Goal: Task Accomplishment & Management: Manage account settings

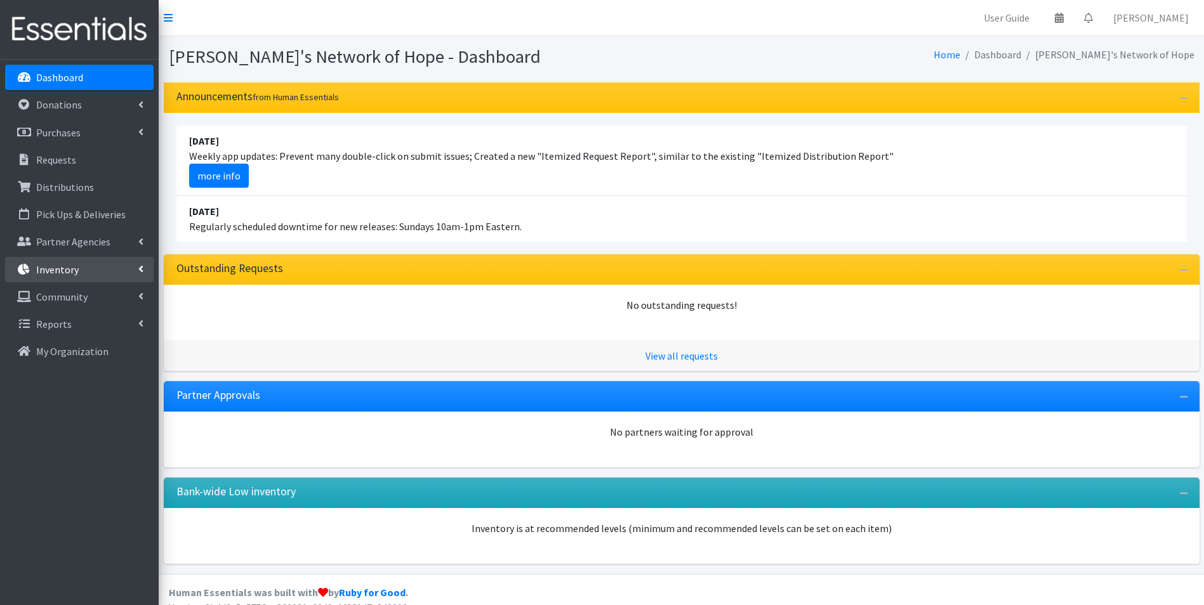
click at [56, 272] on p "Inventory" at bounding box center [57, 269] width 43 height 13
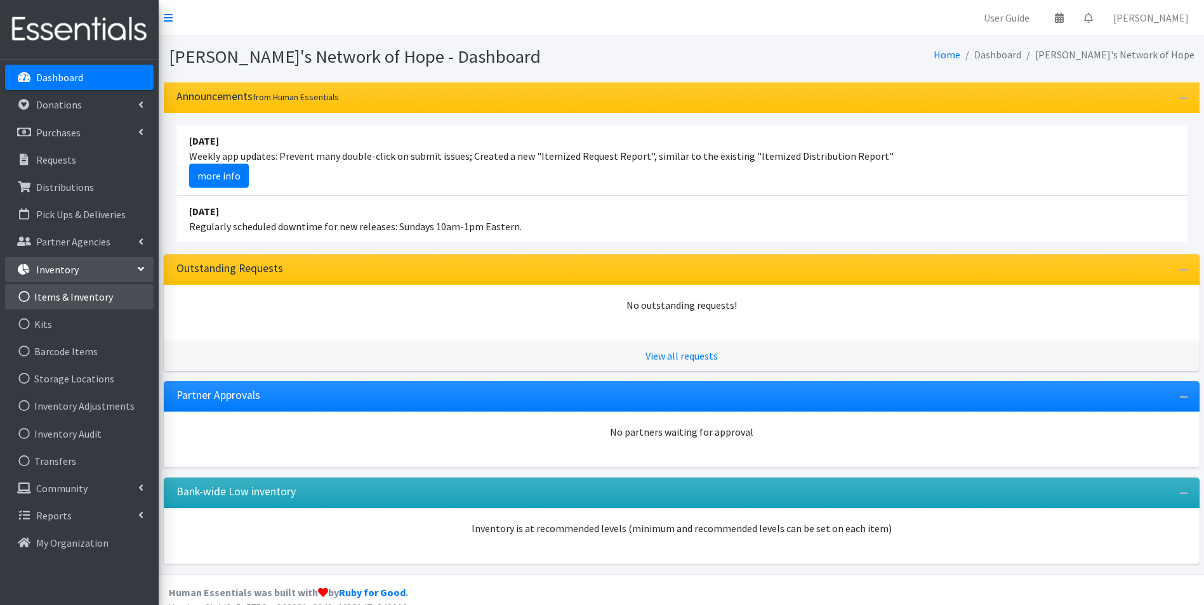
click at [56, 294] on link "Items & Inventory" at bounding box center [79, 296] width 148 height 25
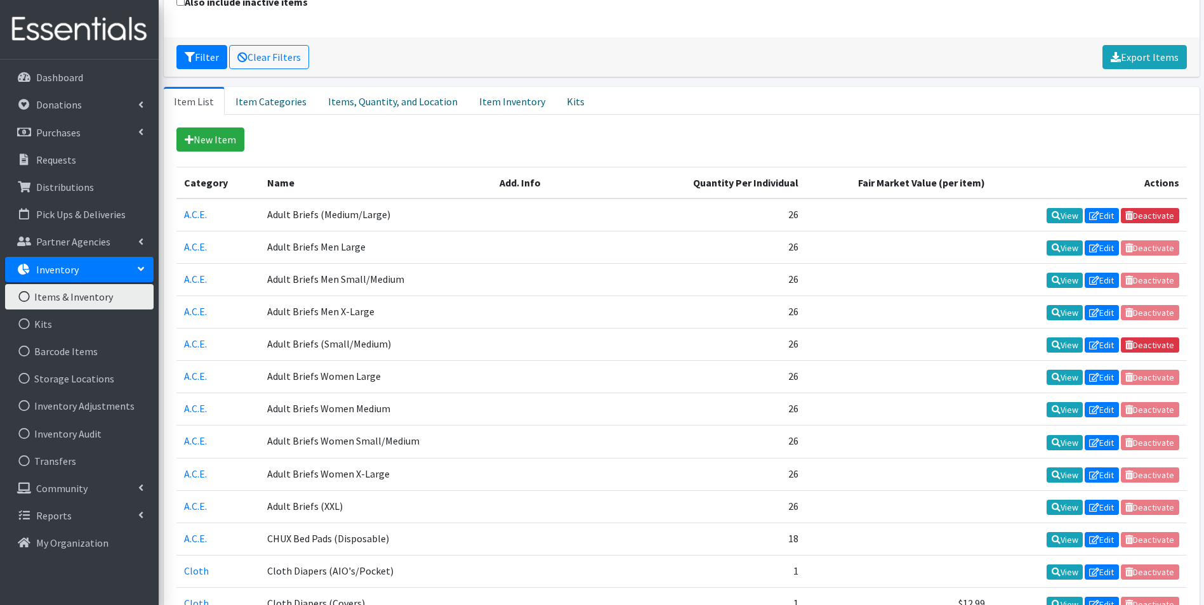
scroll to position [190, 0]
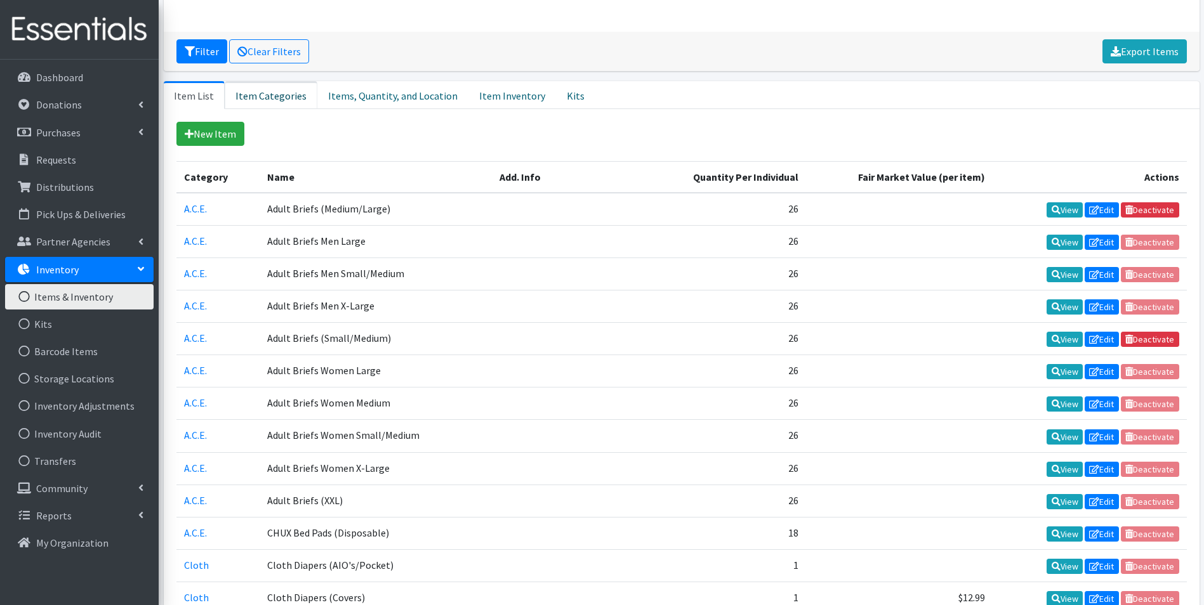
click at [258, 93] on link "Item Categories" at bounding box center [271, 95] width 93 height 28
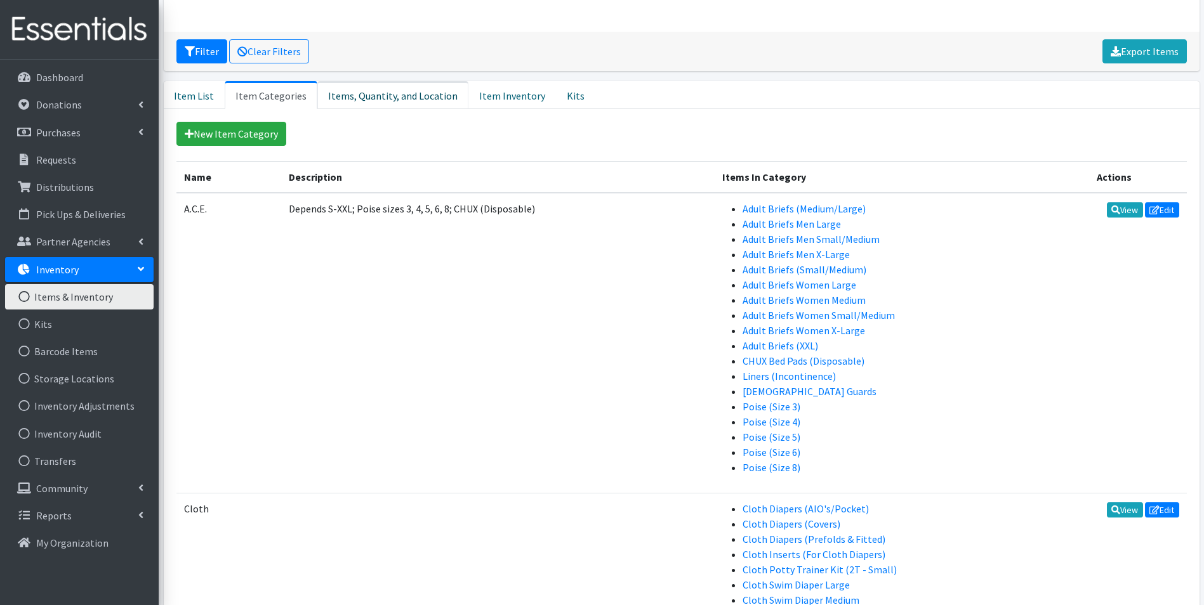
click at [360, 93] on link "Items, Quantity, and Location" at bounding box center [392, 95] width 151 height 28
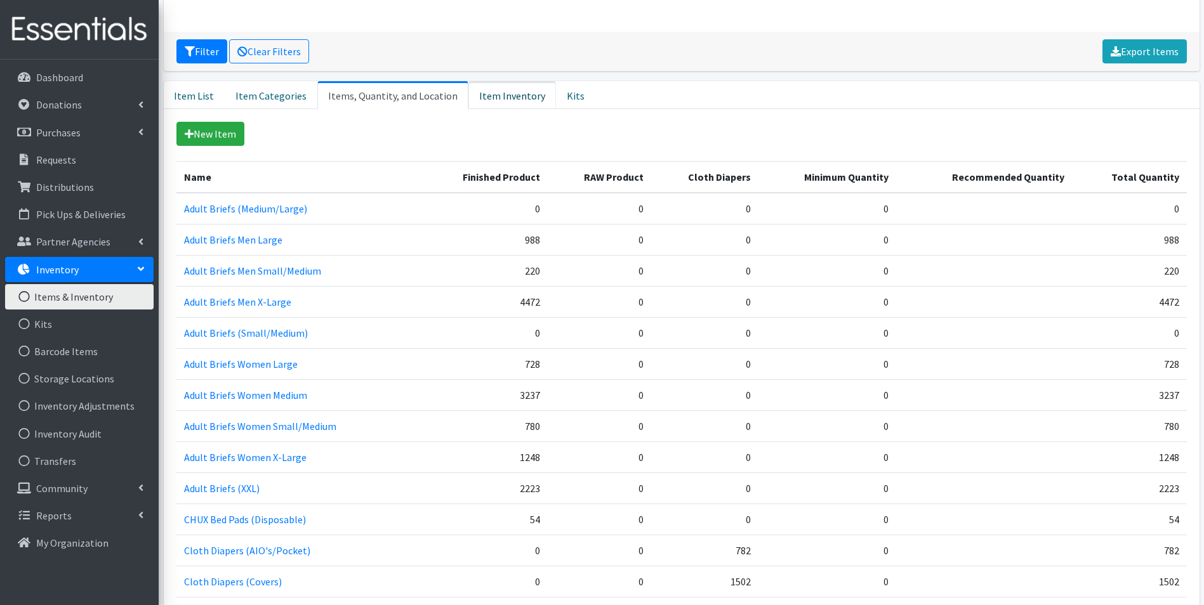
click at [484, 91] on link "Item Inventory" at bounding box center [512, 95] width 88 height 28
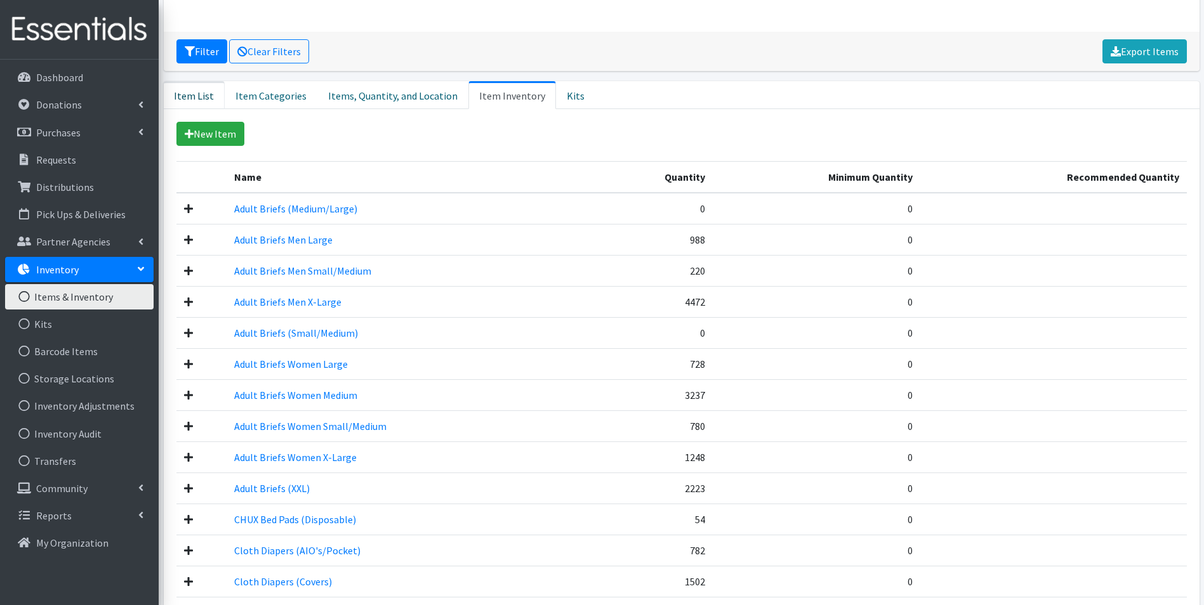
click at [195, 95] on link "Item List" at bounding box center [194, 95] width 61 height 28
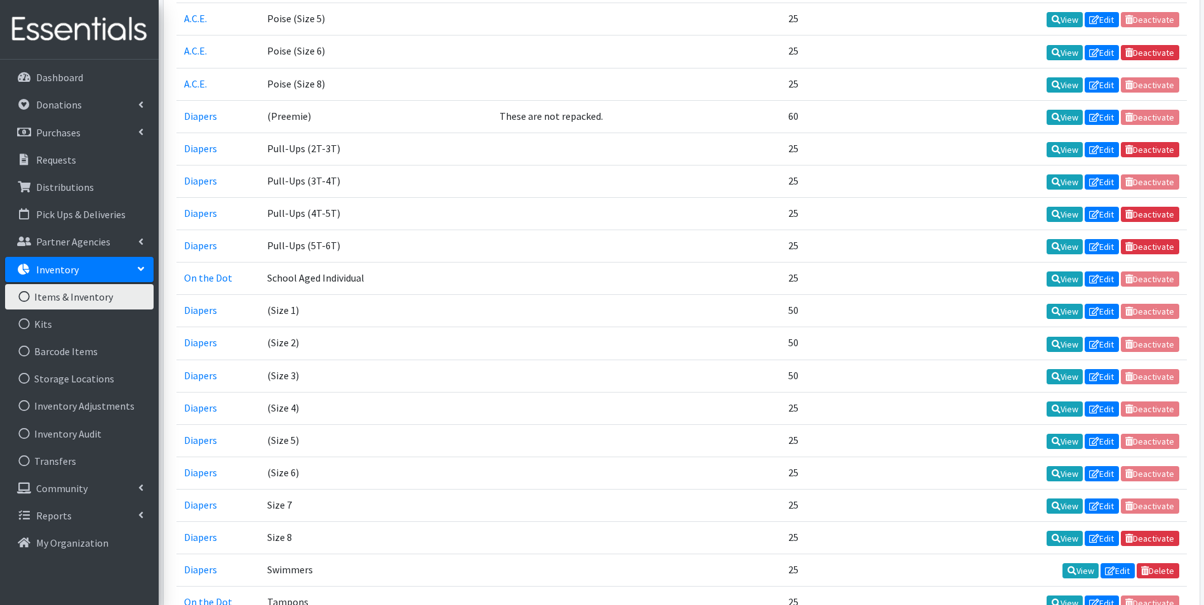
scroll to position [1777, 0]
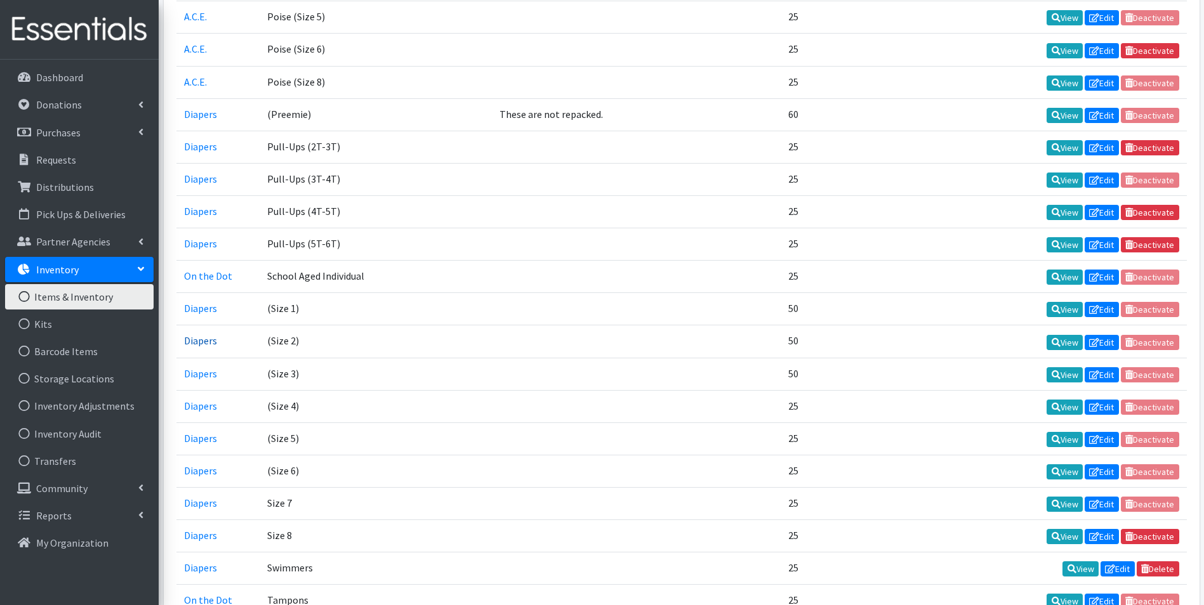
click at [199, 343] on link "Diapers" at bounding box center [200, 340] width 33 height 13
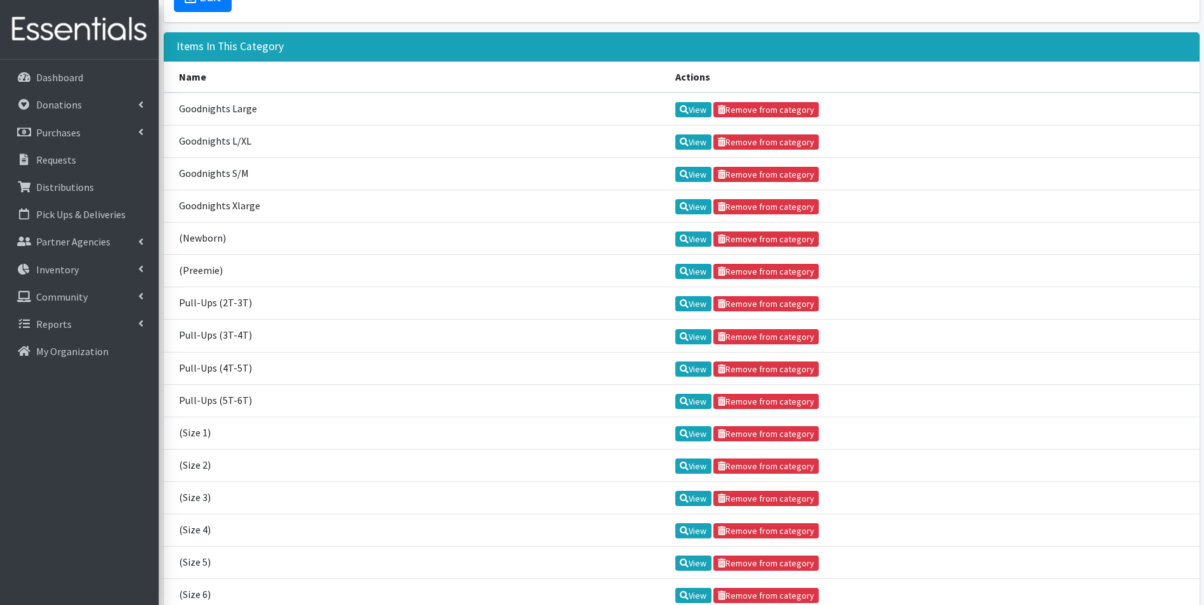
scroll to position [254, 0]
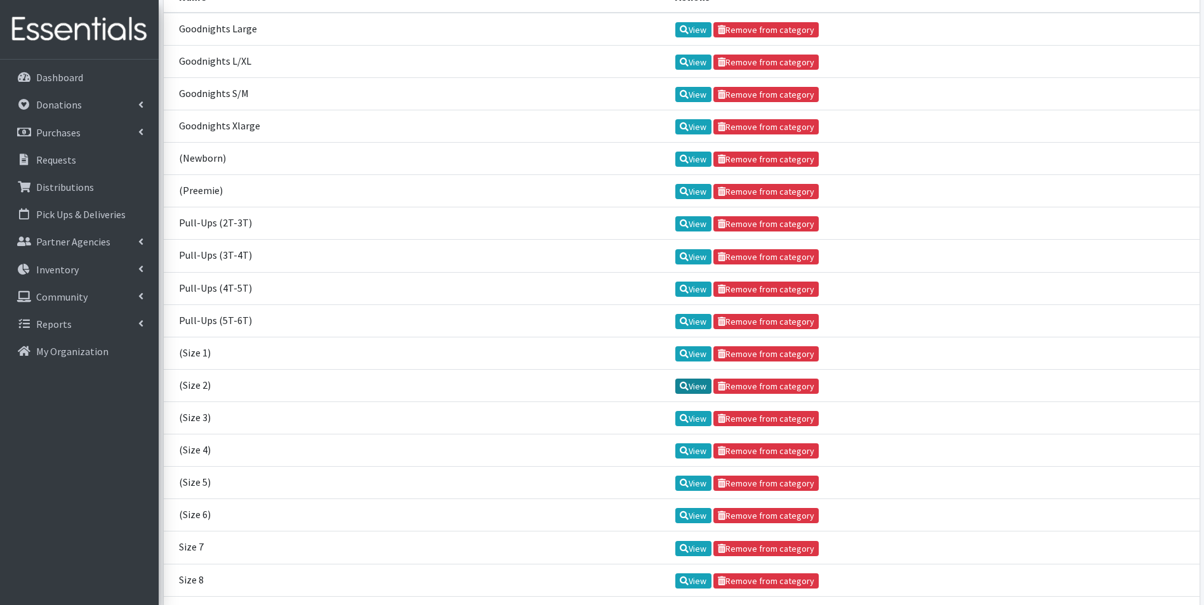
click at [680, 388] on icon at bounding box center [684, 386] width 9 height 9
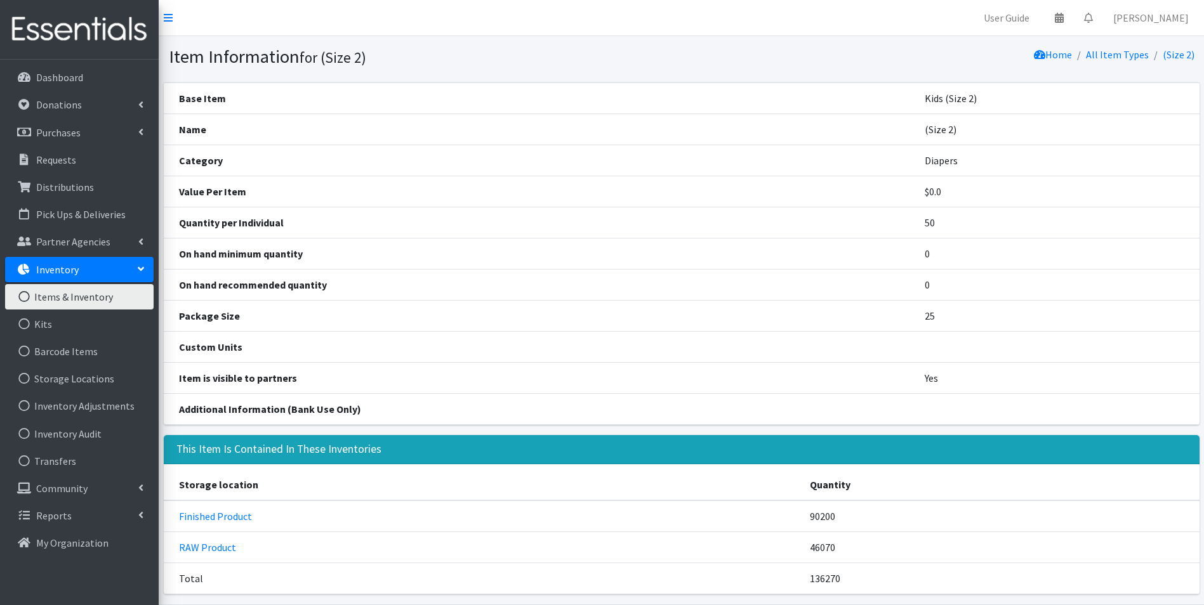
click at [78, 298] on link "Items & Inventory" at bounding box center [79, 296] width 148 height 25
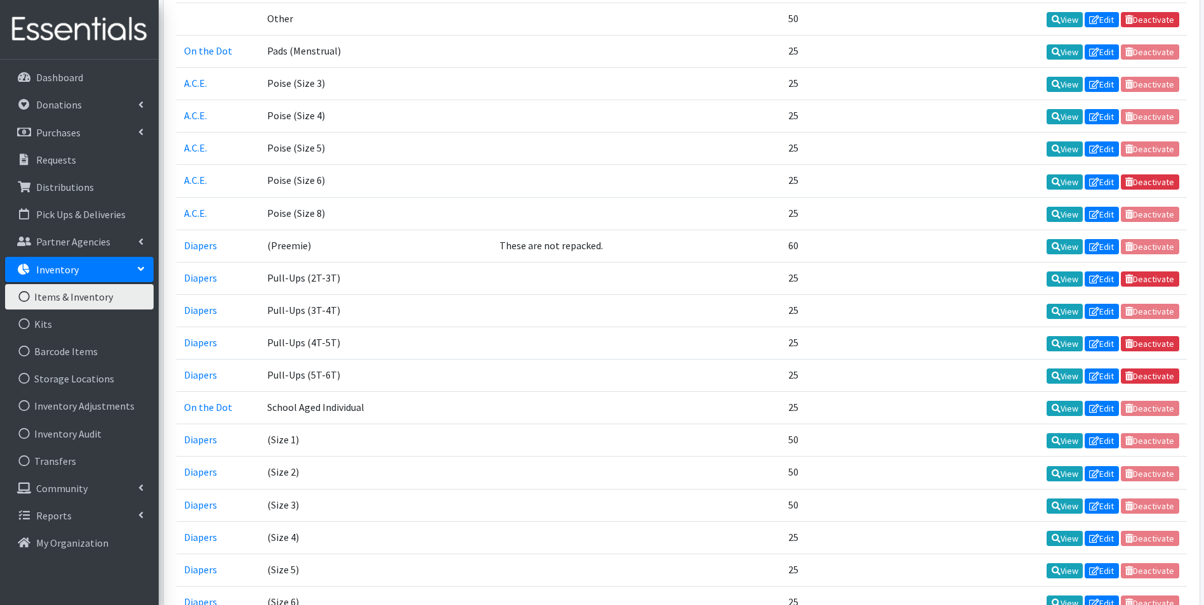
scroll to position [1650, 0]
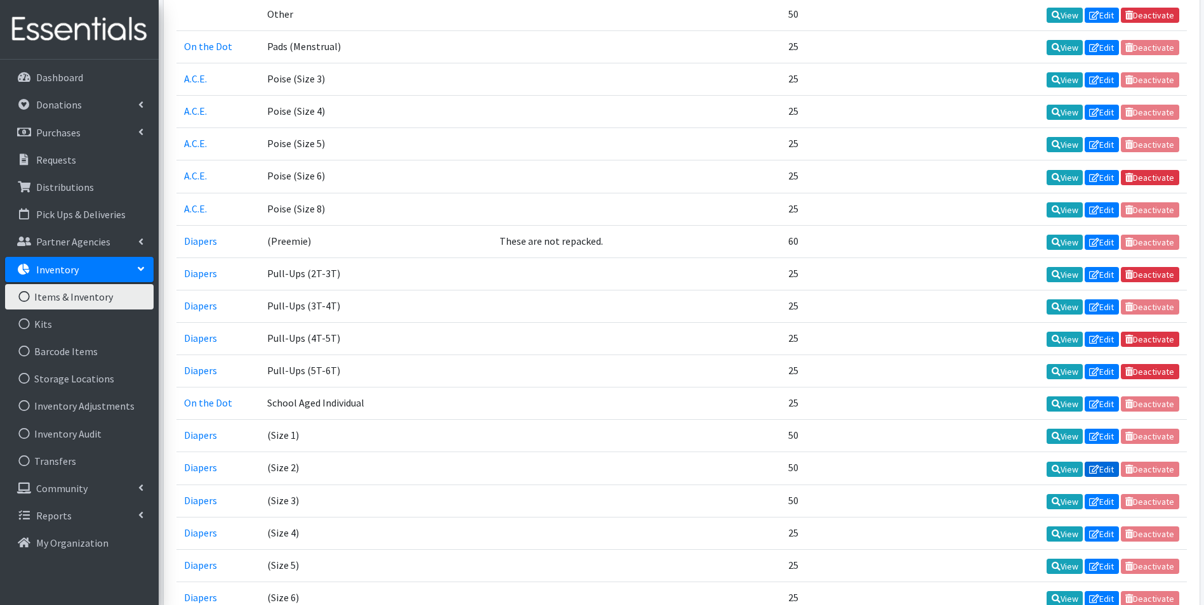
click at [1110, 468] on link "Edit" at bounding box center [1102, 469] width 34 height 15
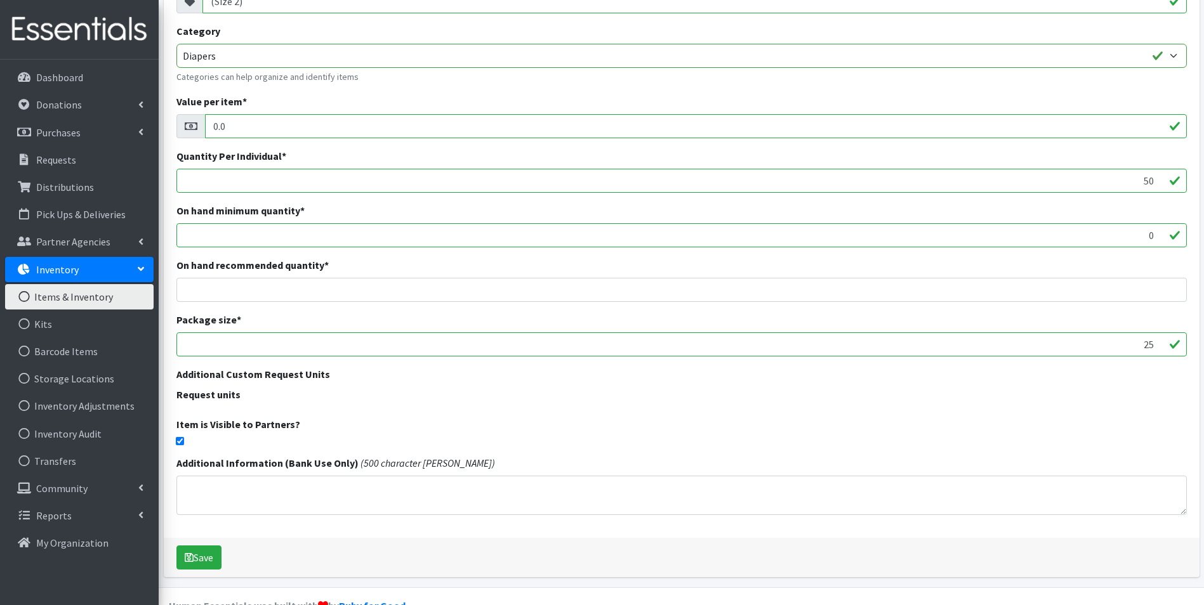
scroll to position [190, 0]
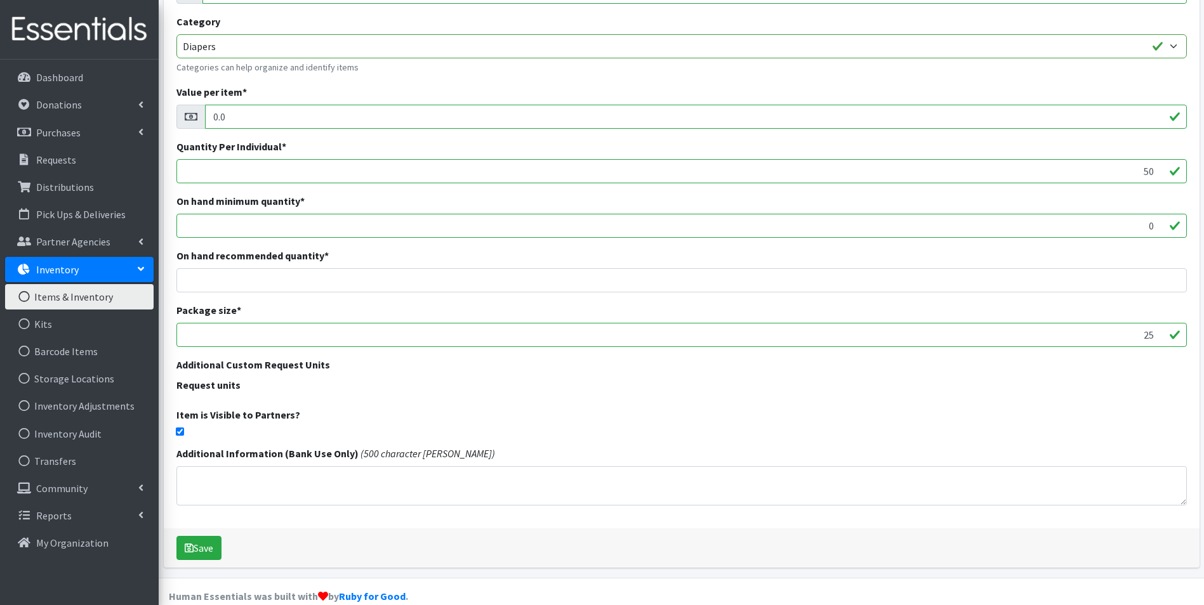
click at [1128, 339] on input "25" at bounding box center [681, 335] width 1010 height 24
type input "2"
type input "50"
click at [673, 373] on div "Additional Custom Request Units Request units" at bounding box center [681, 377] width 1010 height 40
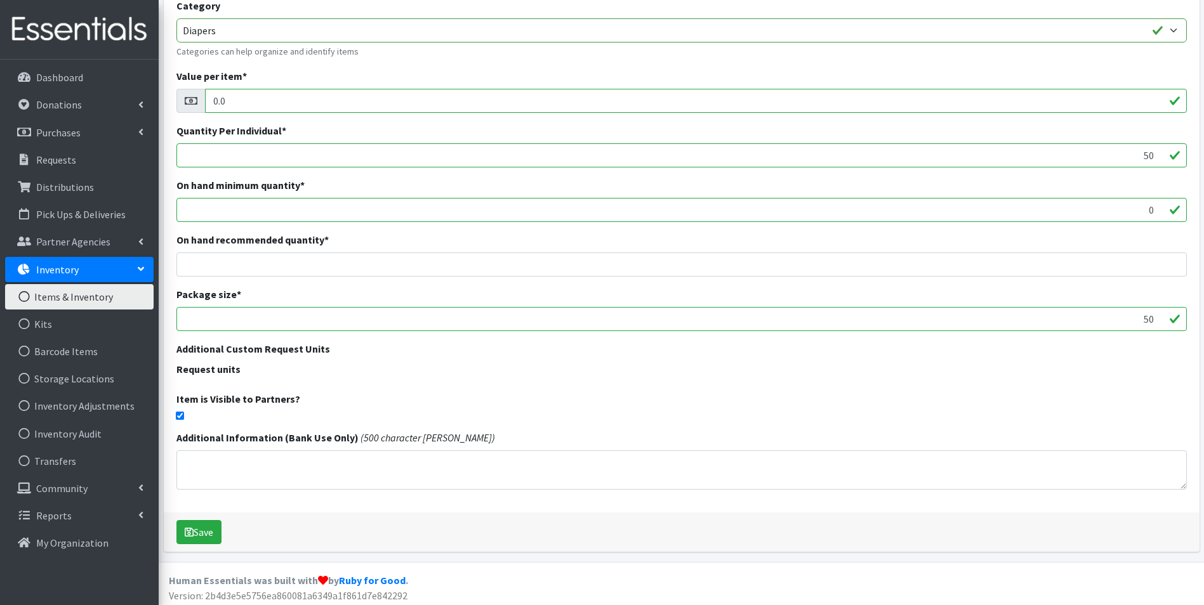
scroll to position [211, 0]
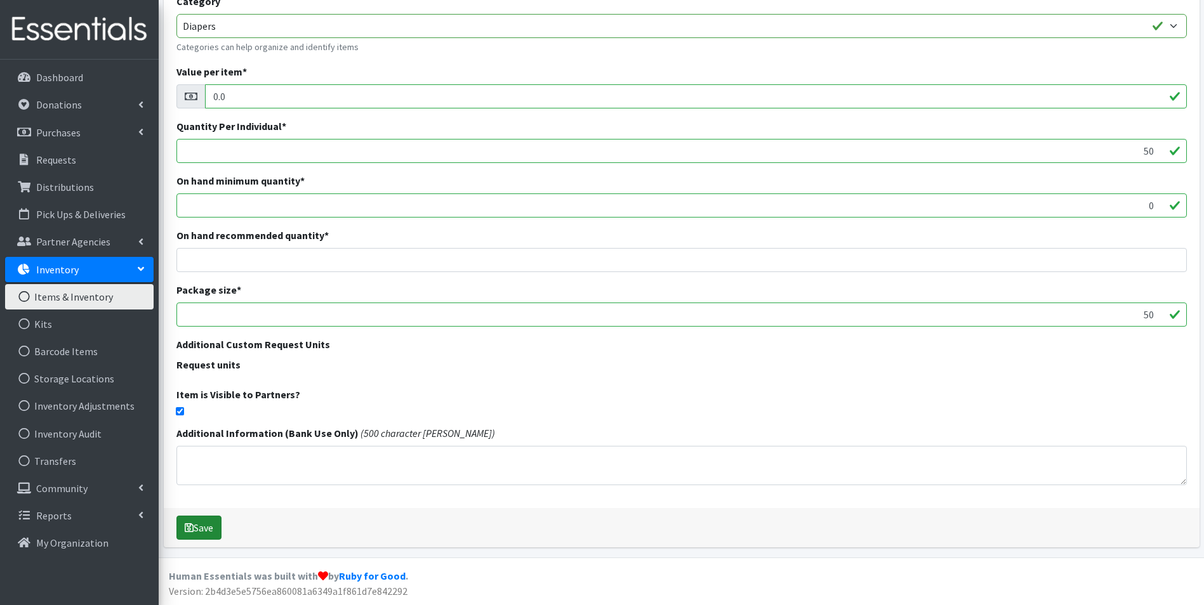
click at [202, 529] on button "Save" at bounding box center [198, 528] width 45 height 24
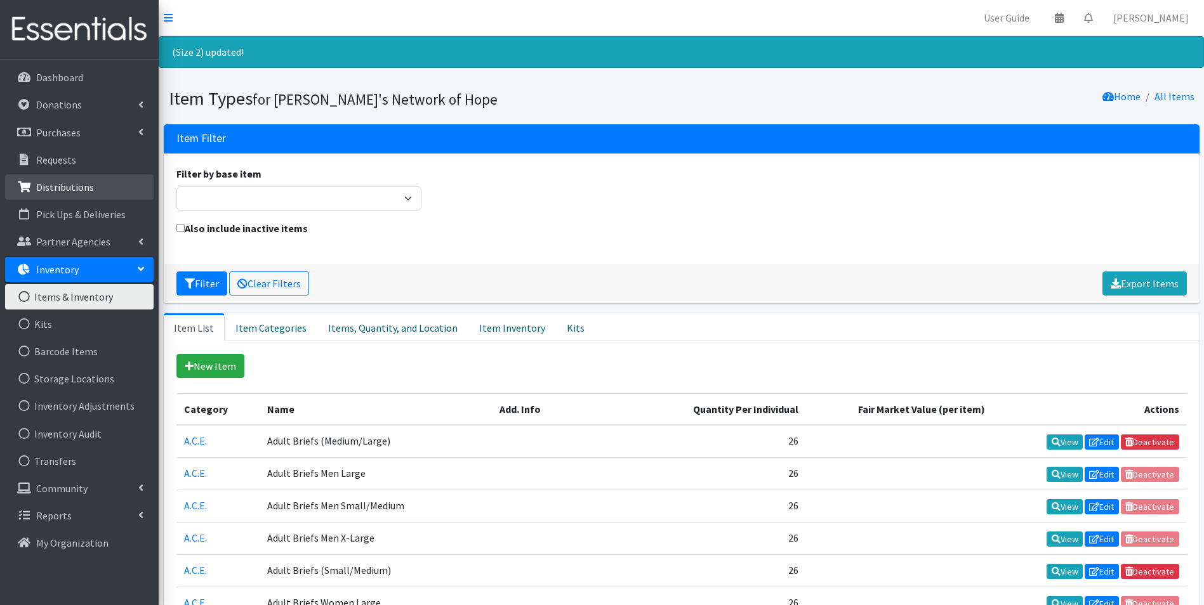
click at [64, 188] on p "Distributions" at bounding box center [65, 187] width 58 height 13
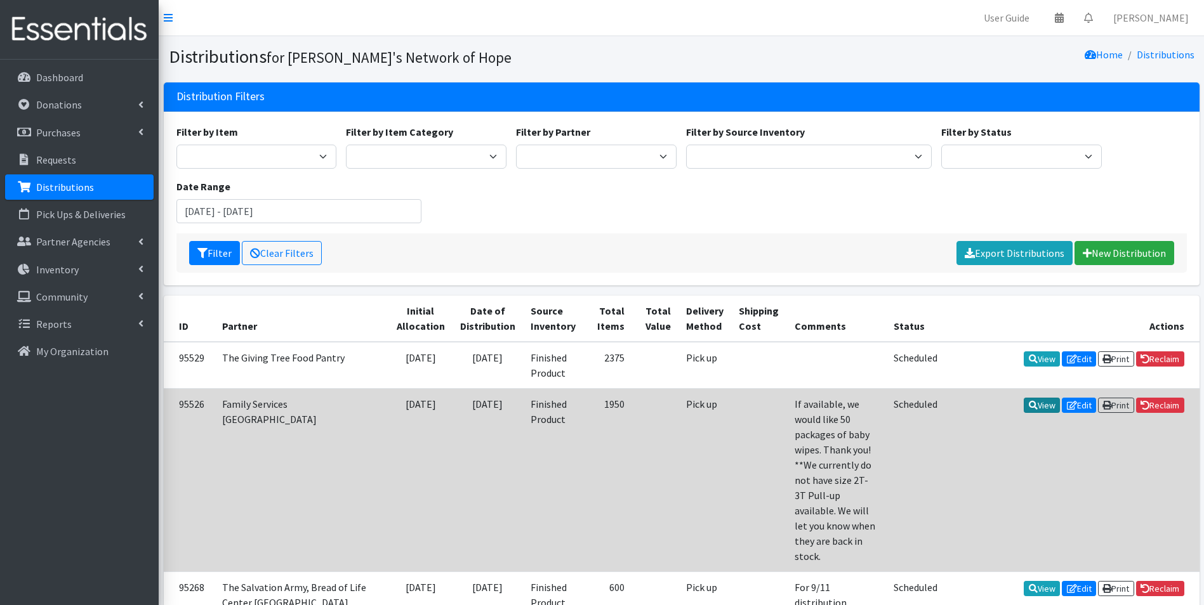
click at [1029, 404] on icon at bounding box center [1033, 405] width 9 height 9
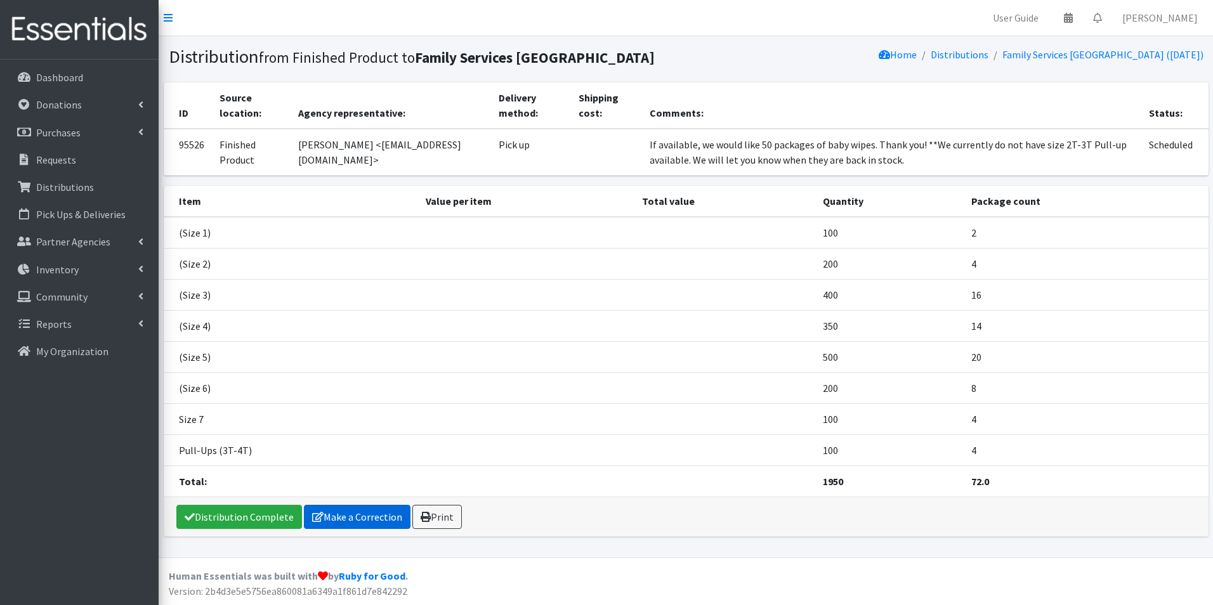
click at [385, 513] on link "Make a Correction" at bounding box center [357, 517] width 107 height 24
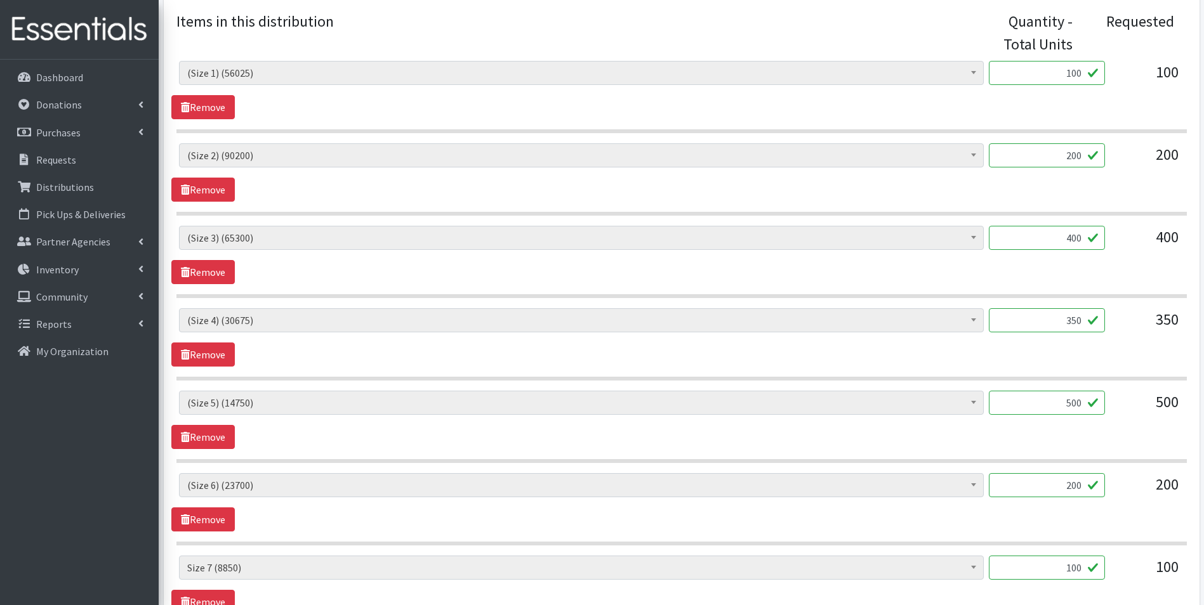
scroll to position [571, 0]
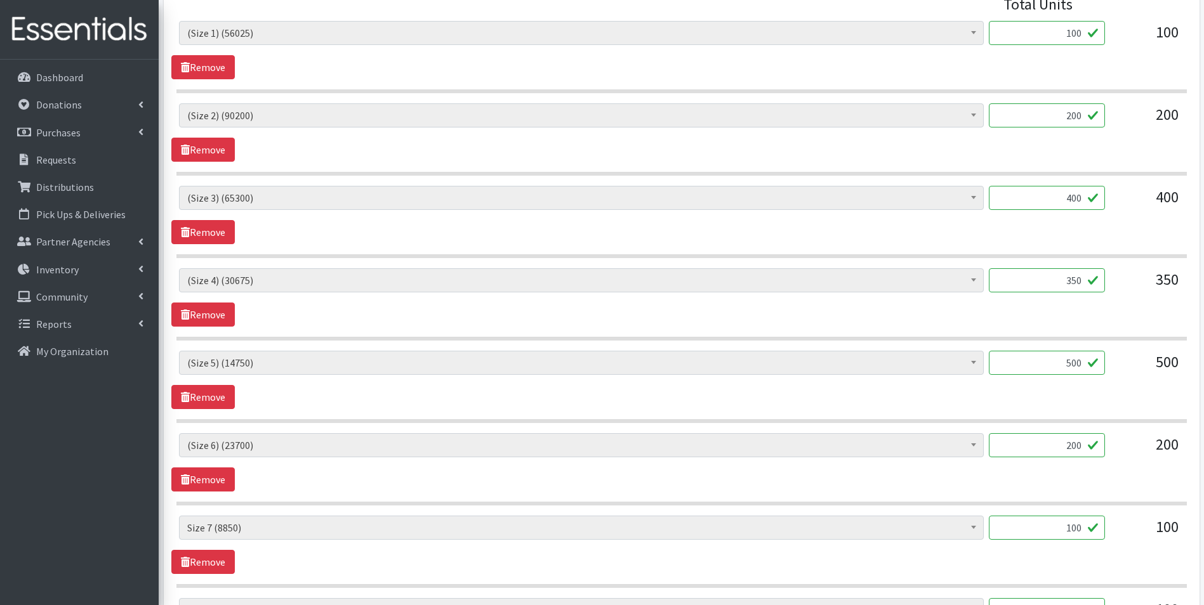
click at [1080, 529] on input "100" at bounding box center [1047, 528] width 116 height 24
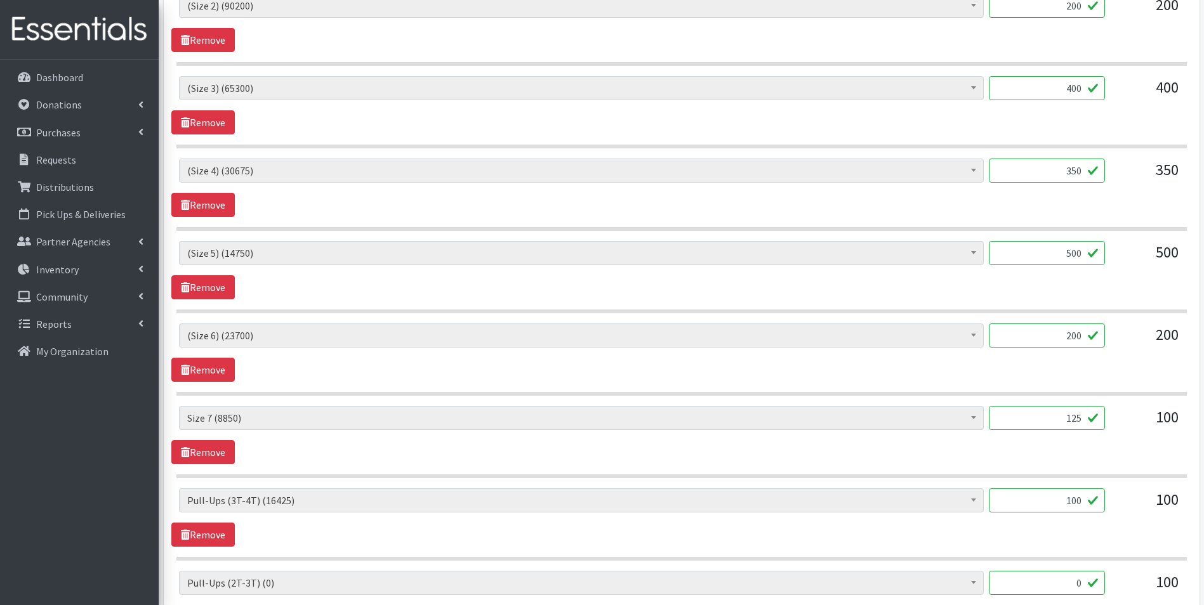
scroll to position [698, 0]
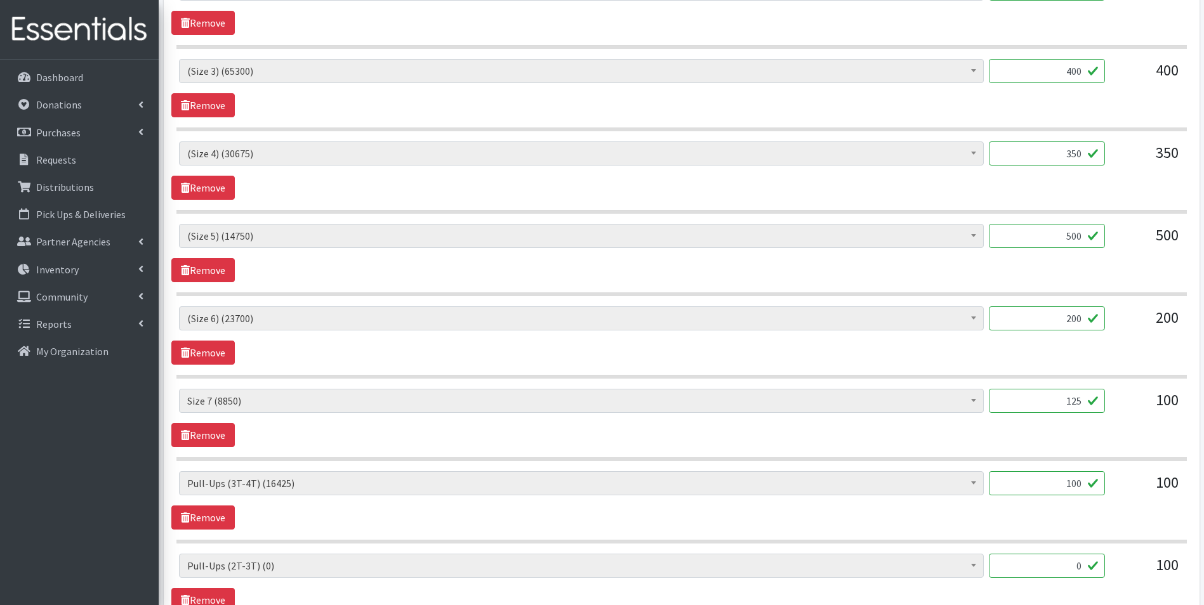
type input "125"
click at [673, 425] on div "(Newborn) (4600) (Preemie) (3417) (Size 1) (56025) (Size 2) (90200) (Size 3) (6…" at bounding box center [681, 418] width 1020 height 58
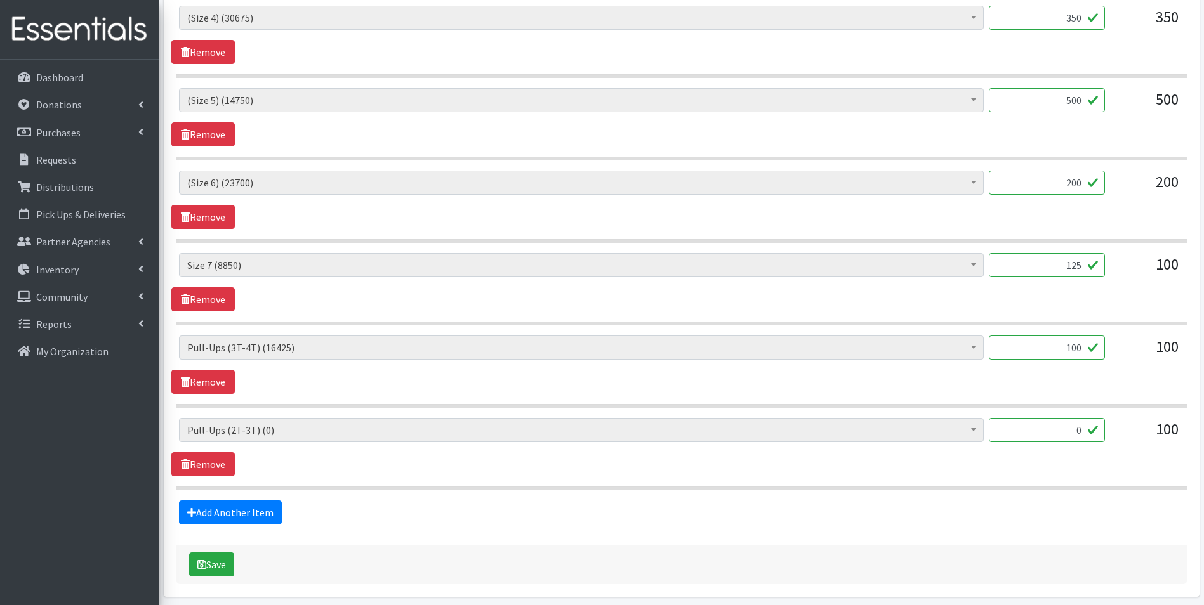
scroll to position [883, 0]
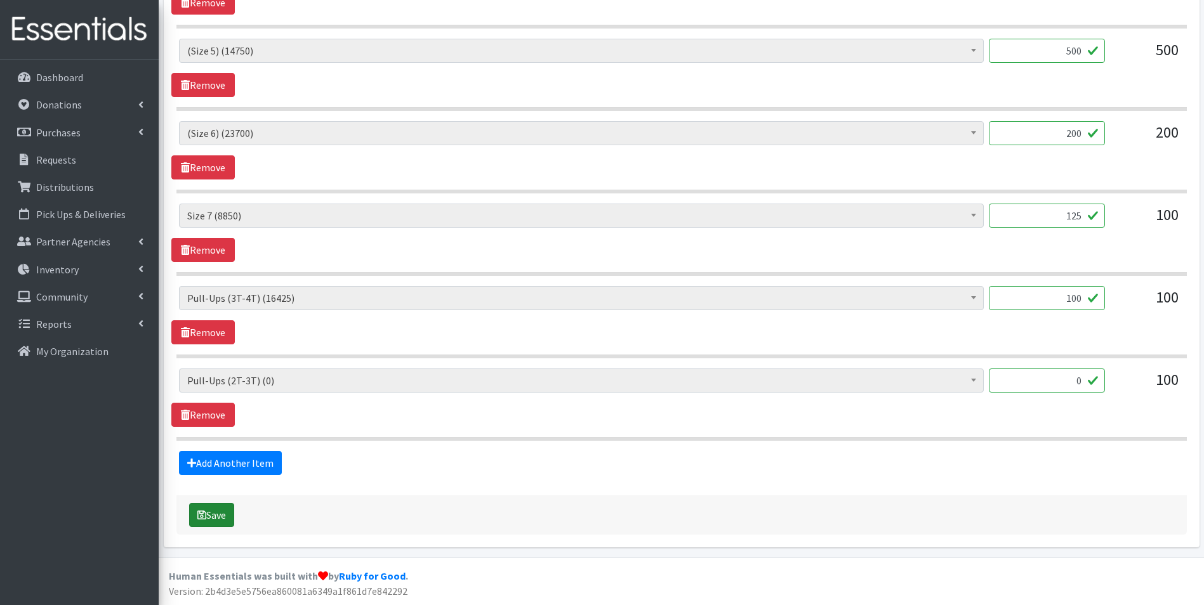
click at [218, 516] on button "Save" at bounding box center [211, 515] width 45 height 24
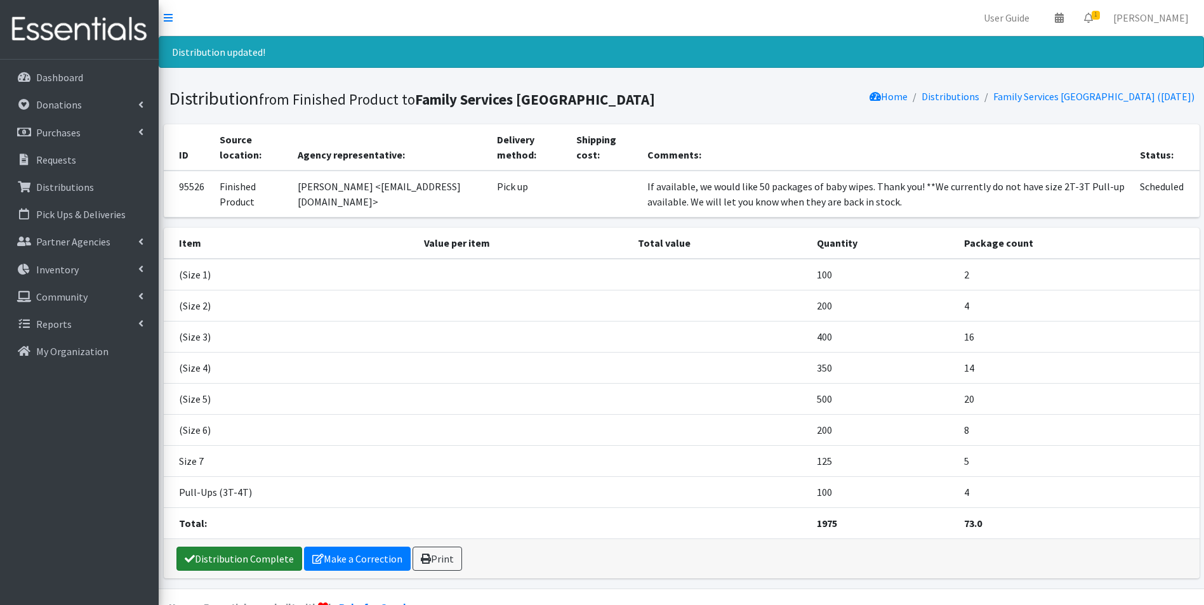
click at [244, 559] on link "Distribution Complete" at bounding box center [239, 559] width 126 height 24
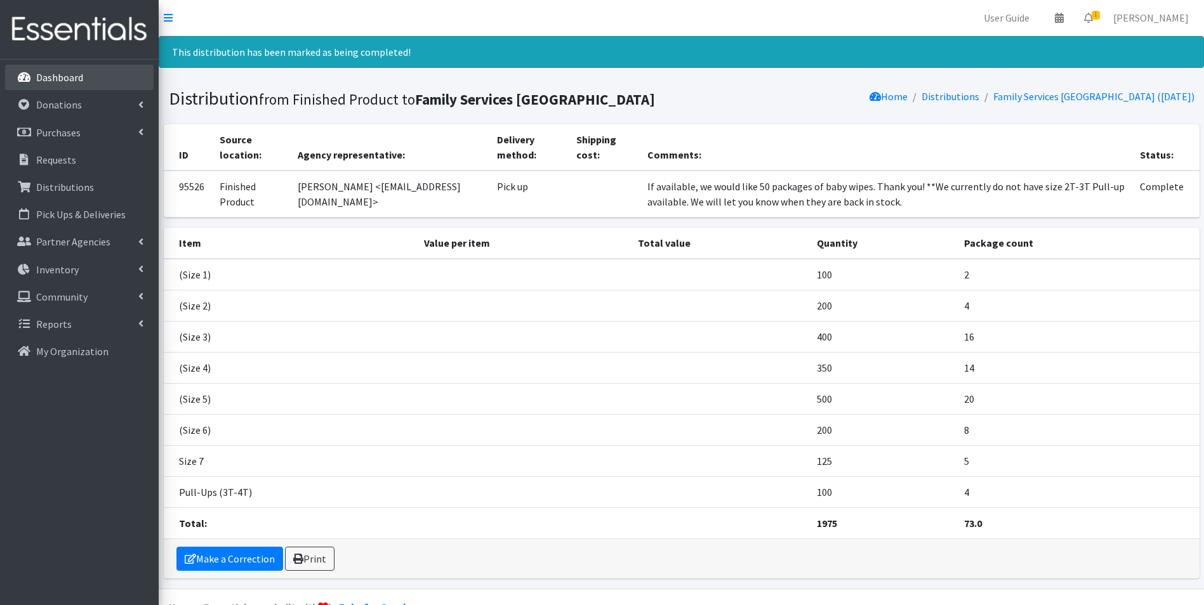
click at [65, 82] on p "Dashboard" at bounding box center [59, 77] width 47 height 13
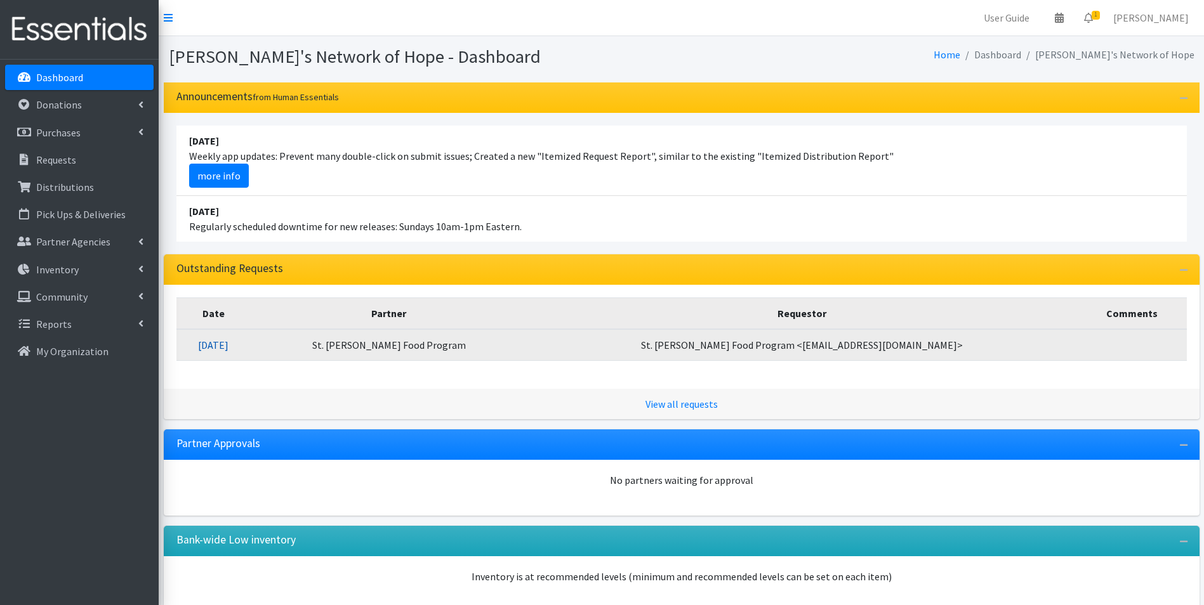
click at [228, 344] on link "08/26/2025" at bounding box center [213, 345] width 30 height 13
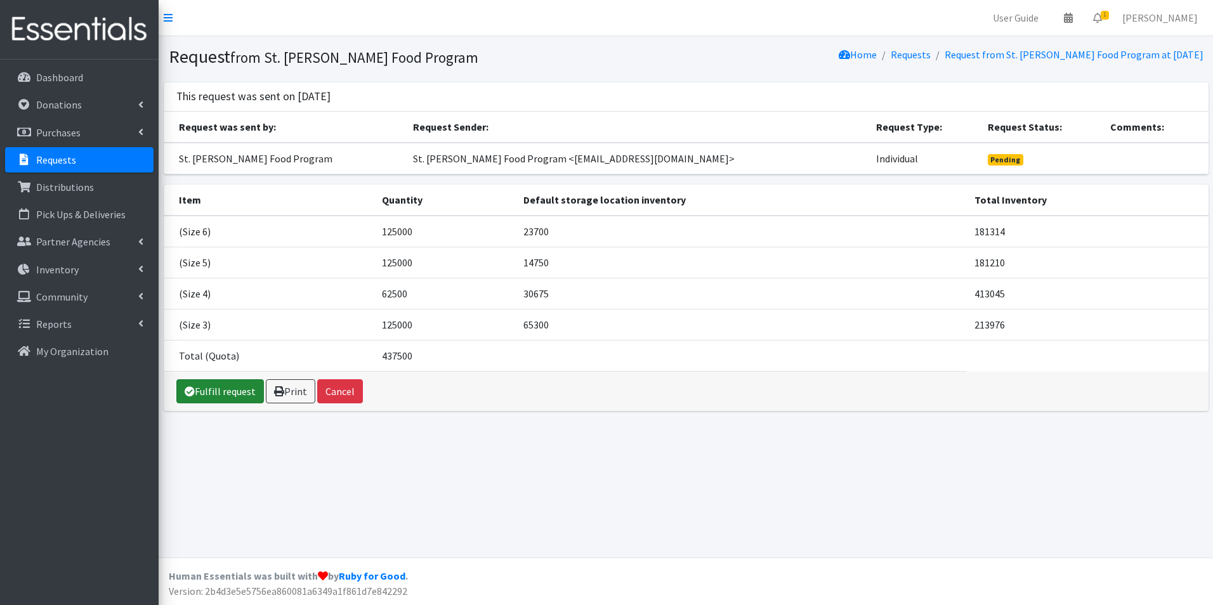
click at [236, 391] on link "Fulfill request" at bounding box center [220, 391] width 88 height 24
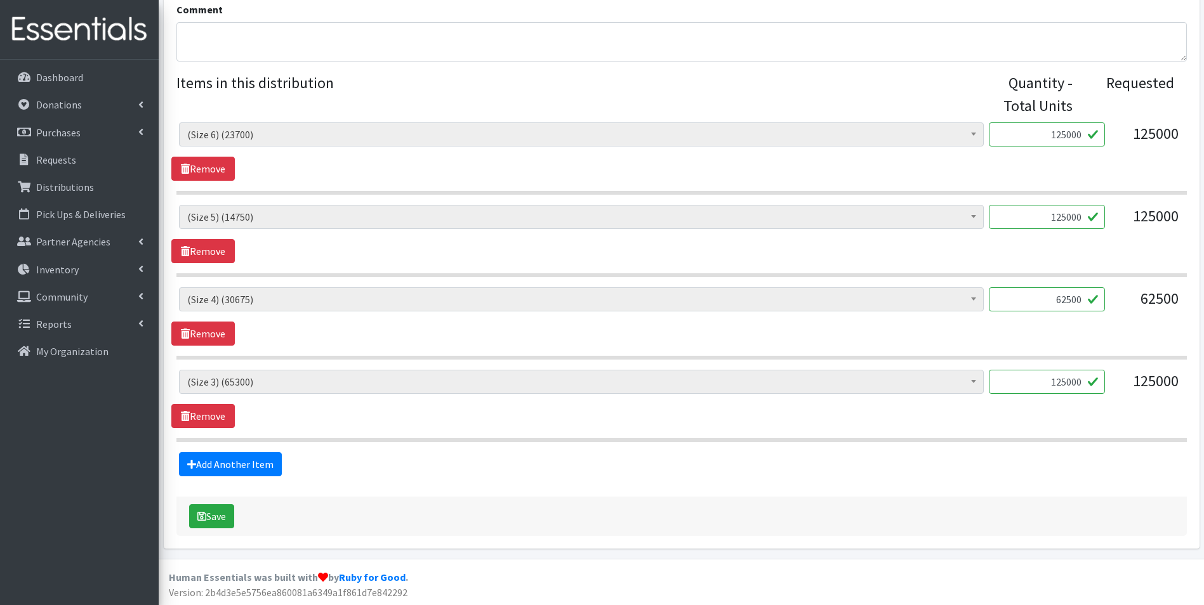
scroll to position [471, 0]
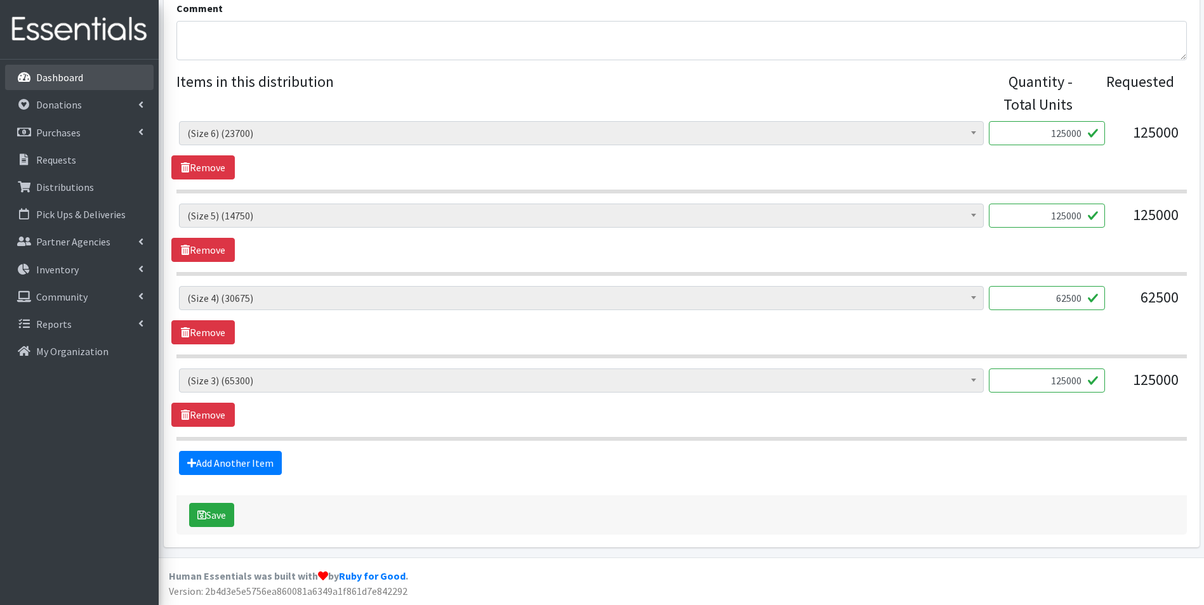
click at [60, 77] on p "Dashboard" at bounding box center [59, 77] width 47 height 13
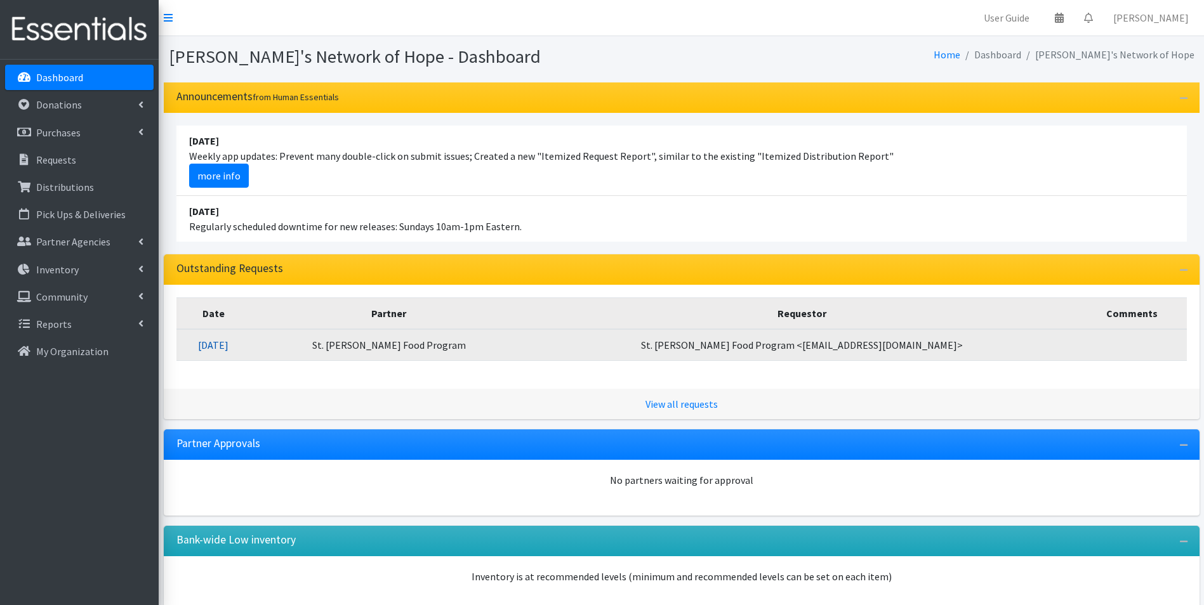
click at [228, 345] on link "08/26/2025" at bounding box center [213, 345] width 30 height 13
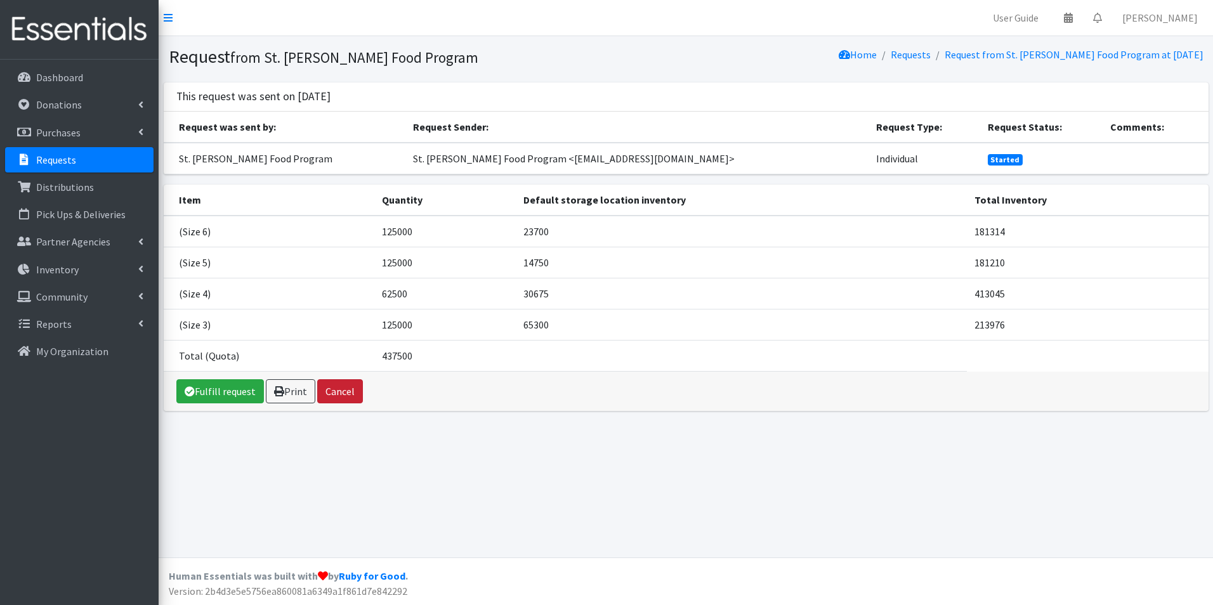
click at [347, 394] on button "Cancel" at bounding box center [340, 391] width 46 height 24
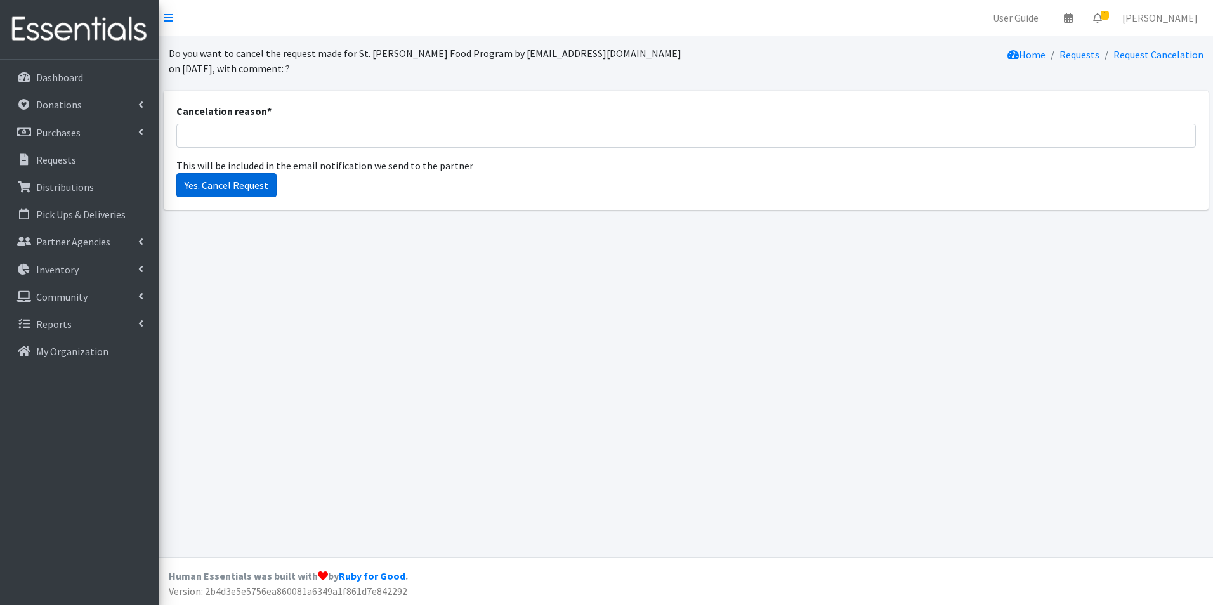
click at [238, 183] on input "Yes. Cancel Request" at bounding box center [226, 185] width 100 height 24
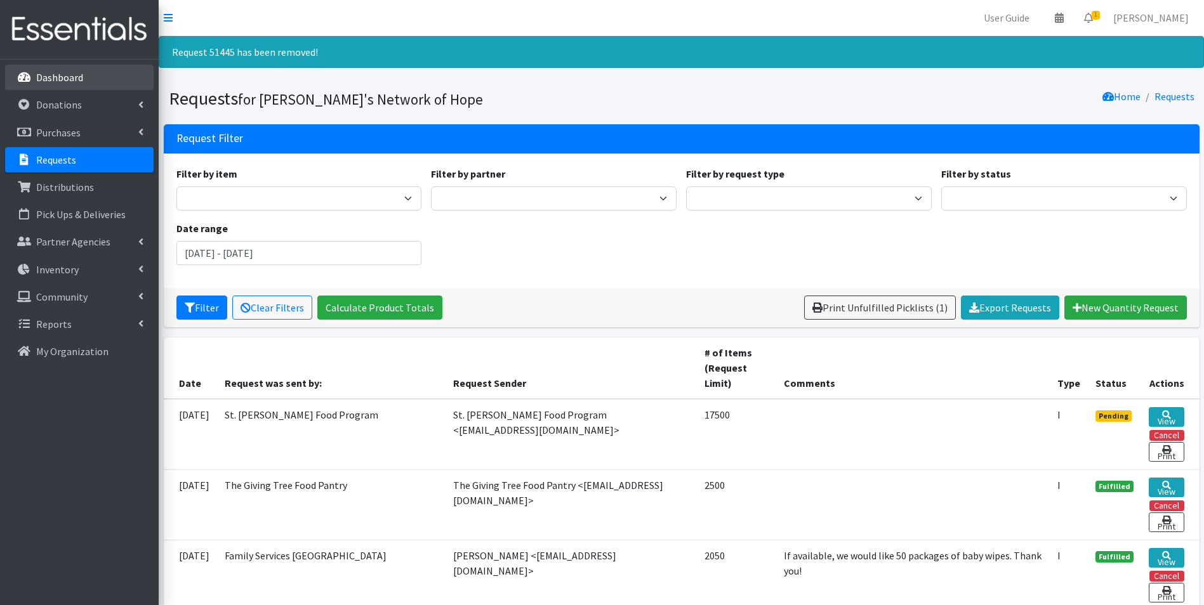
click at [74, 76] on p "Dashboard" at bounding box center [59, 77] width 47 height 13
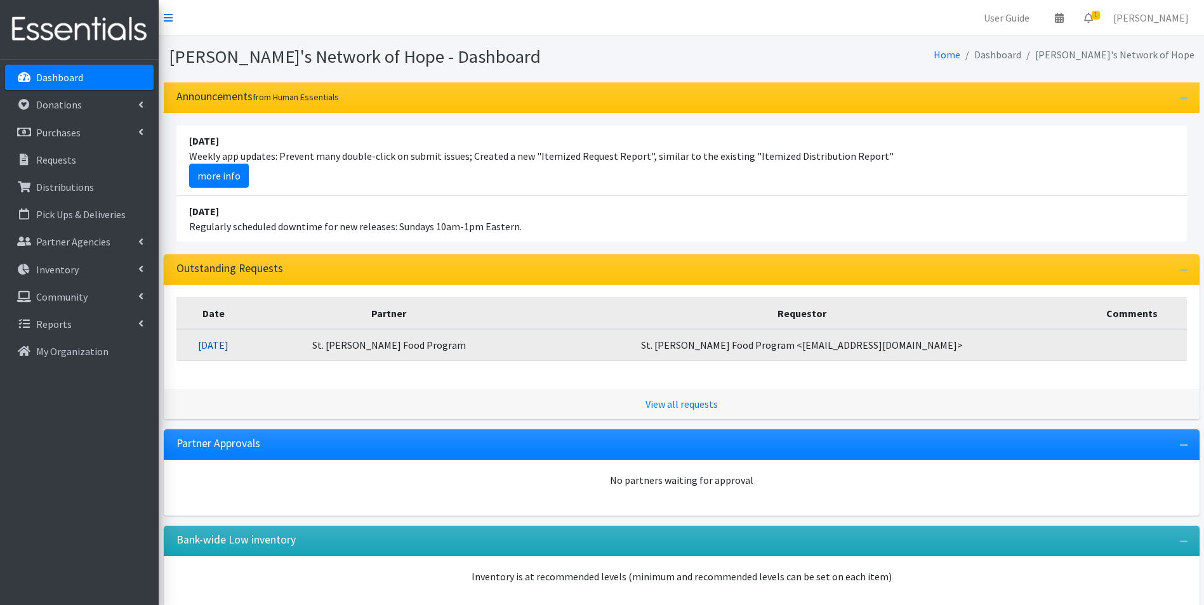
click at [228, 347] on link "[DATE]" at bounding box center [213, 345] width 30 height 13
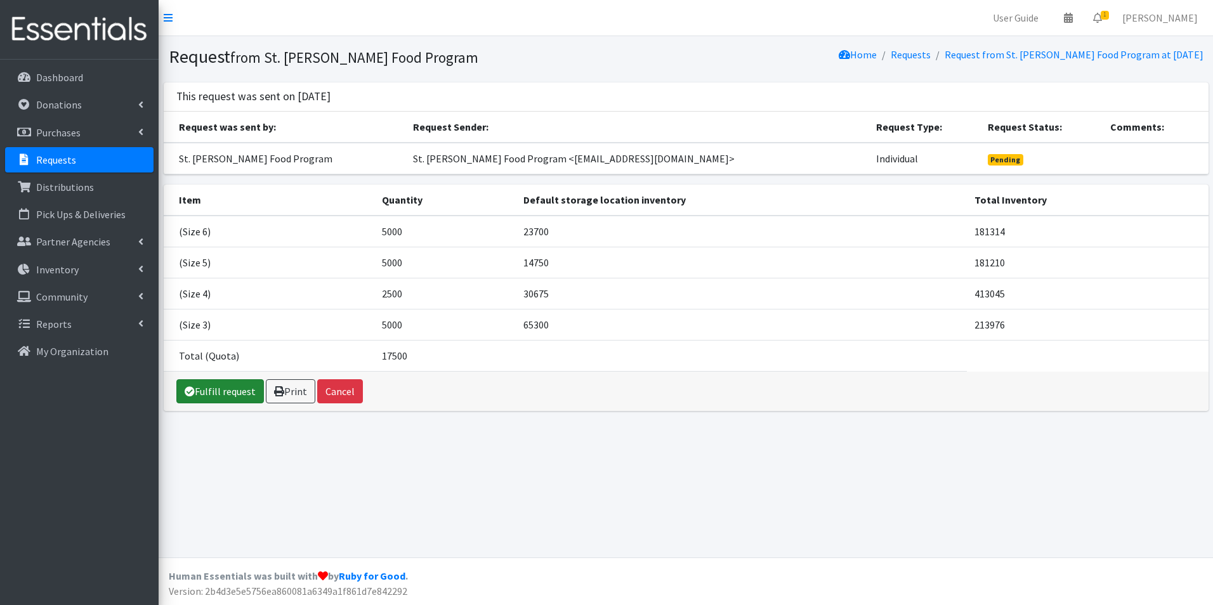
click at [221, 386] on link "Fulfill request" at bounding box center [220, 391] width 88 height 24
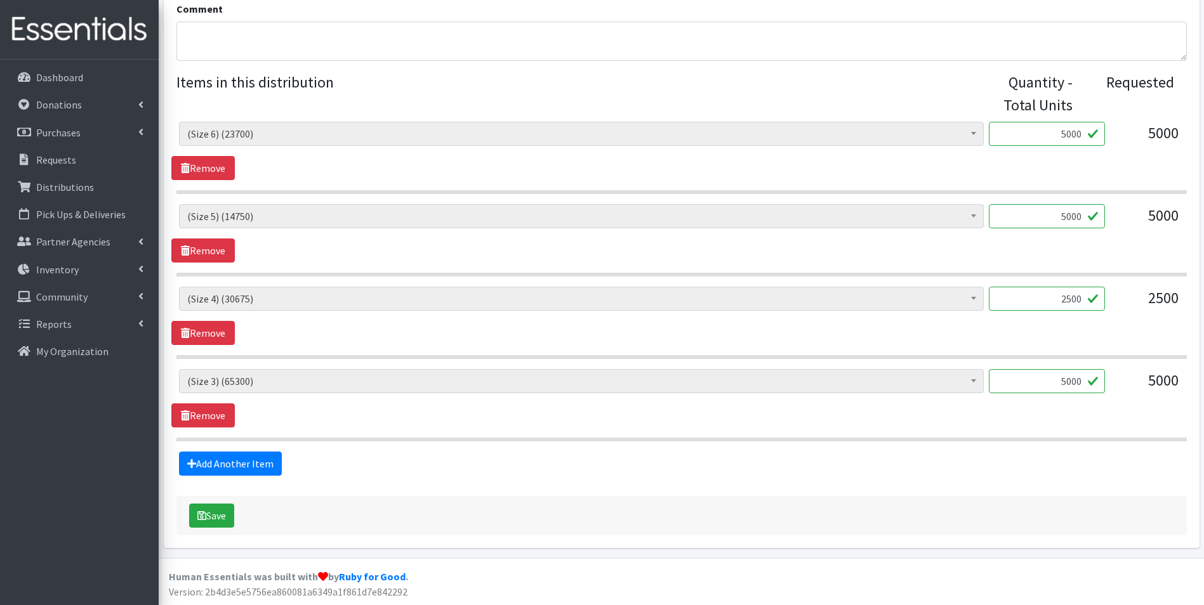
scroll to position [471, 0]
click at [216, 513] on button "Save" at bounding box center [211, 515] width 45 height 24
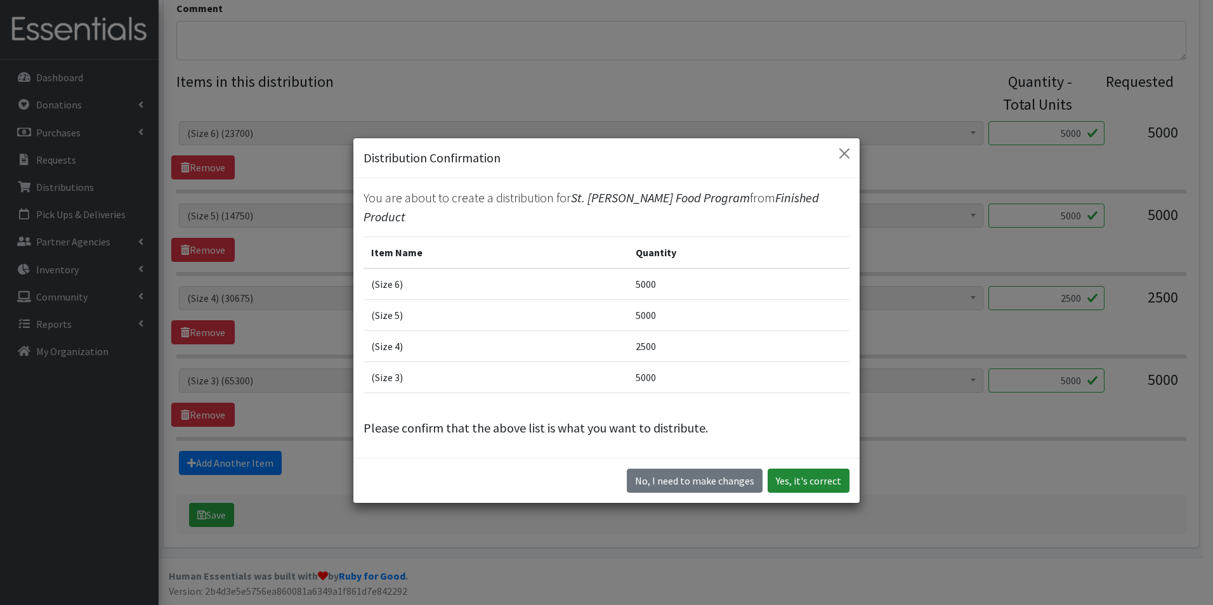
click at [816, 477] on button "Yes, it's correct" at bounding box center [809, 481] width 82 height 24
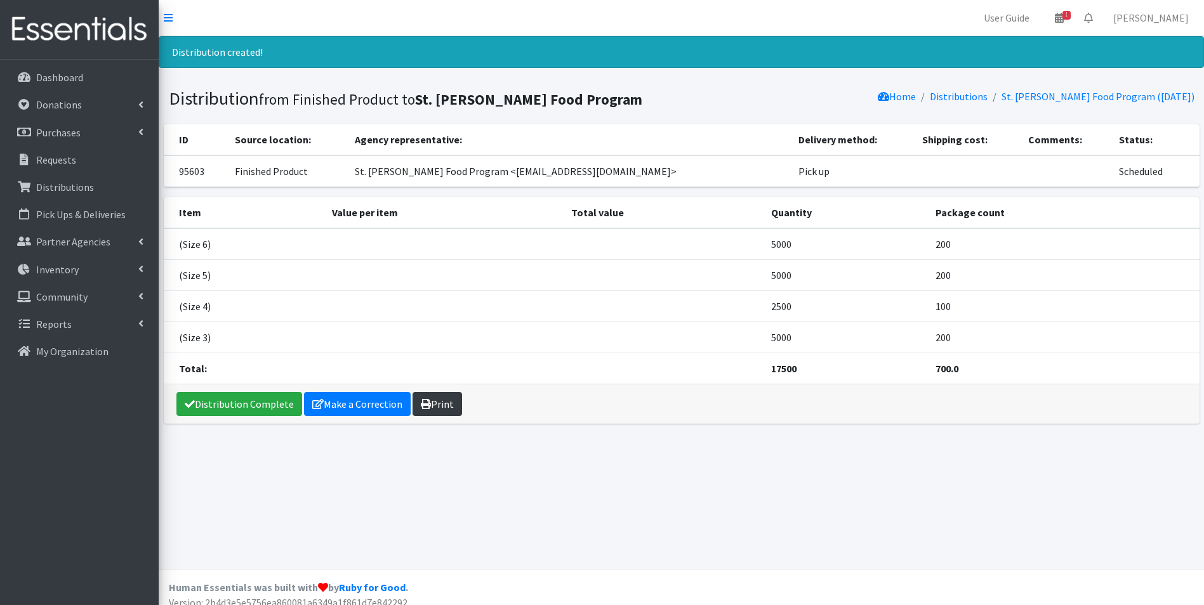
click at [437, 406] on link "Print" at bounding box center [436, 404] width 49 height 24
click at [50, 84] on p "Dashboard" at bounding box center [59, 77] width 47 height 13
